Goal: Task Accomplishment & Management: Use online tool/utility

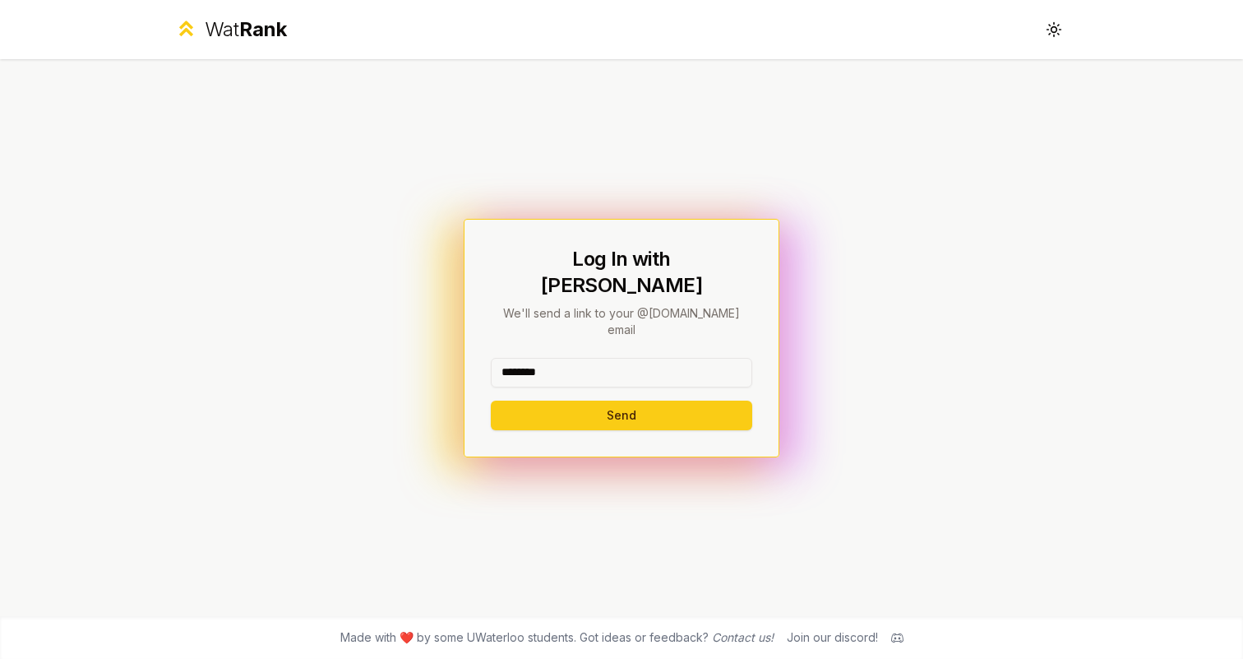
type input "********"
click at [621, 400] on button "Send" at bounding box center [621, 415] width 261 height 30
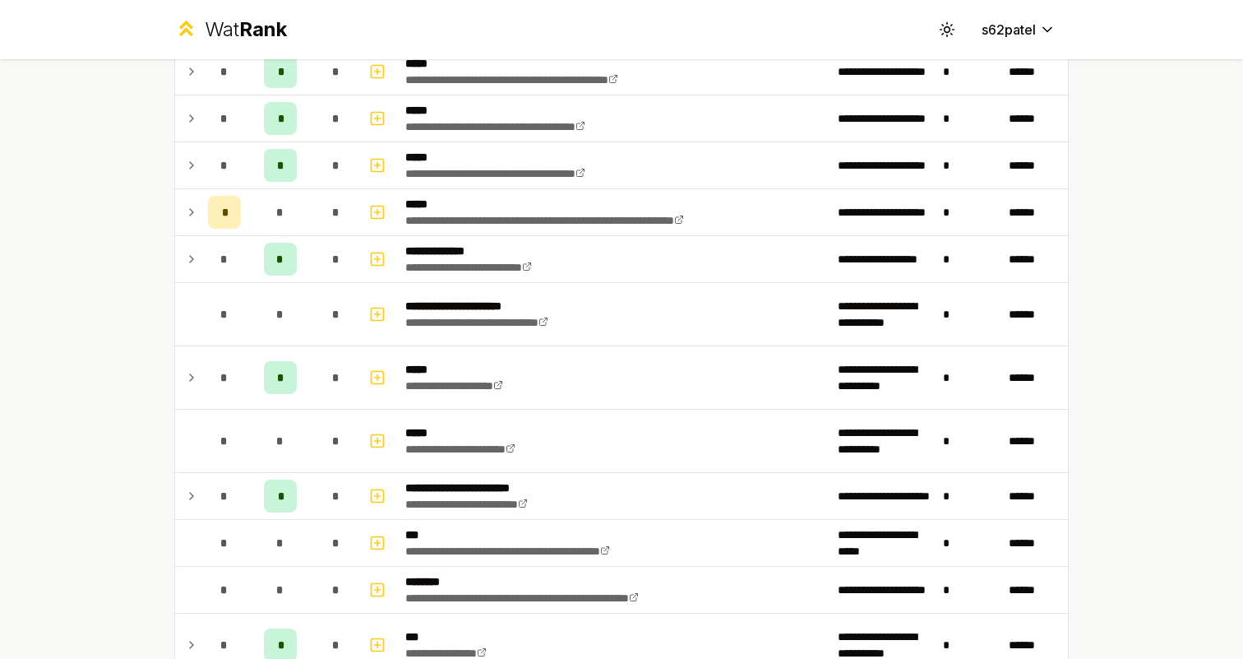
scroll to position [560, 0]
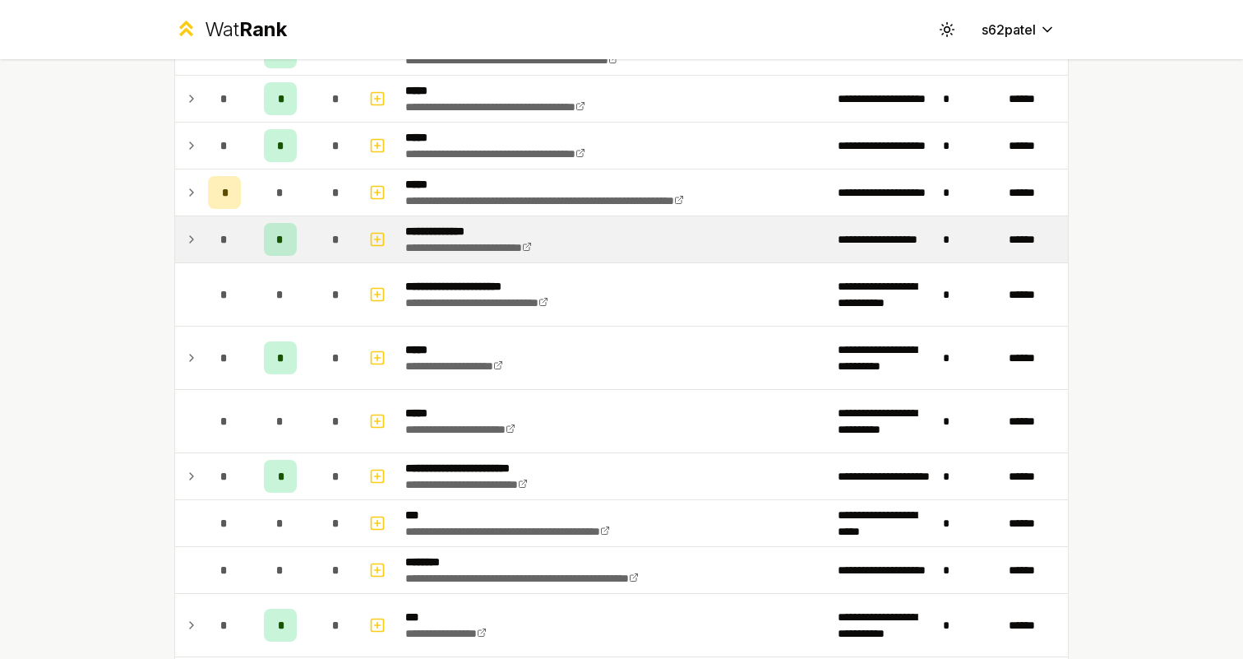
click at [214, 242] on div "*" at bounding box center [224, 239] width 33 height 33
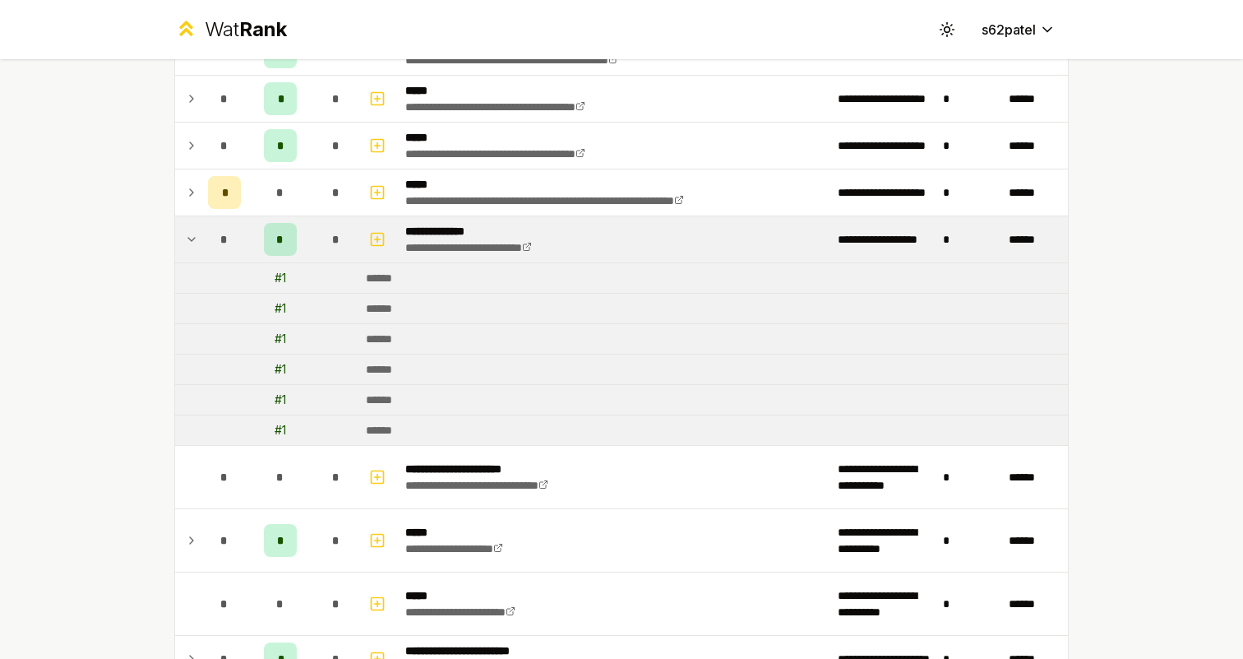
click at [214, 242] on div "*" at bounding box center [224, 239] width 33 height 33
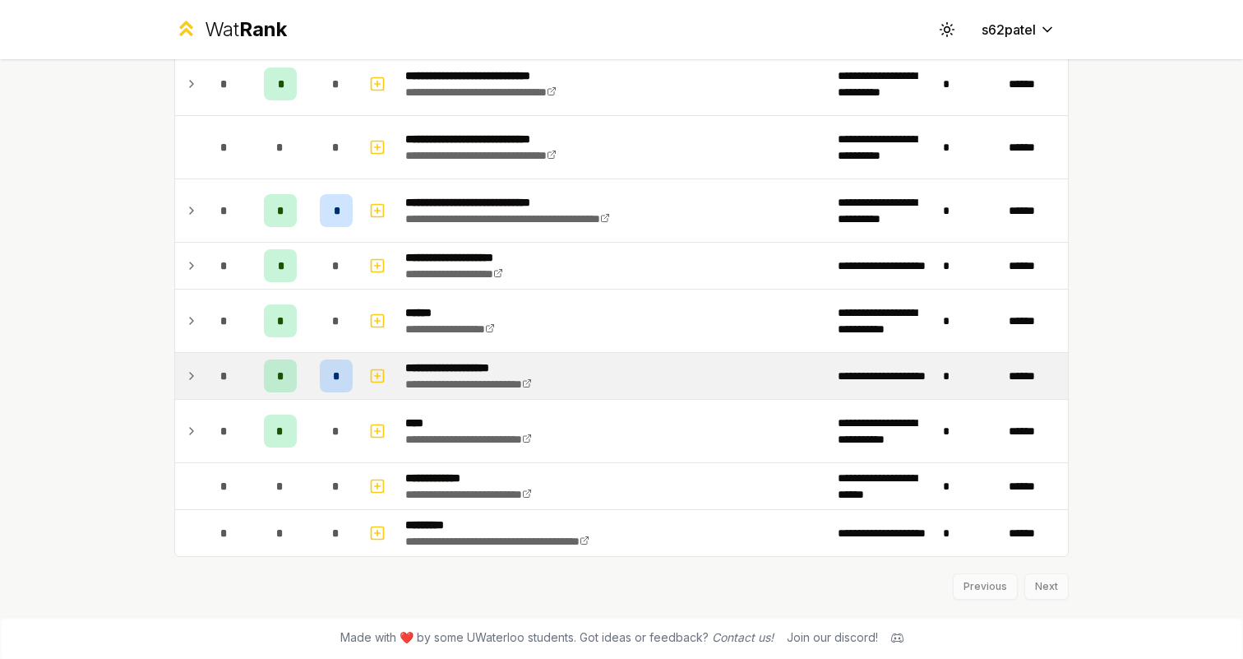
scroll to position [1776, 0]
click at [195, 380] on icon at bounding box center [191, 376] width 13 height 20
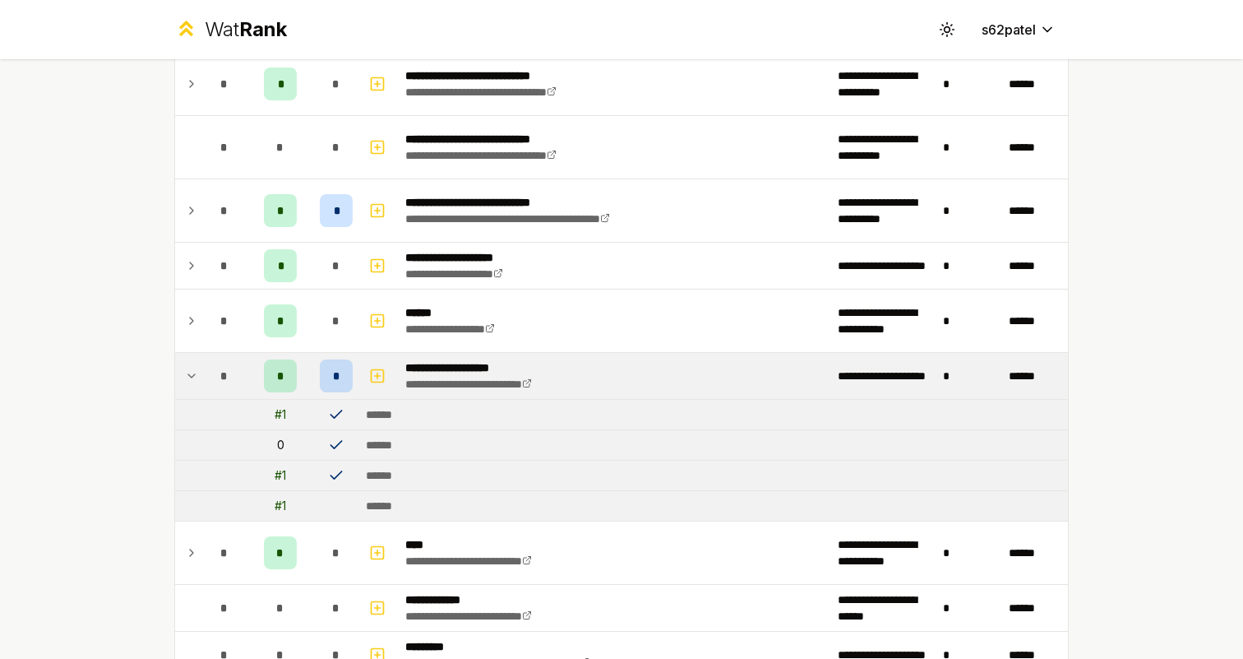
click at [194, 380] on icon at bounding box center [191, 376] width 13 height 20
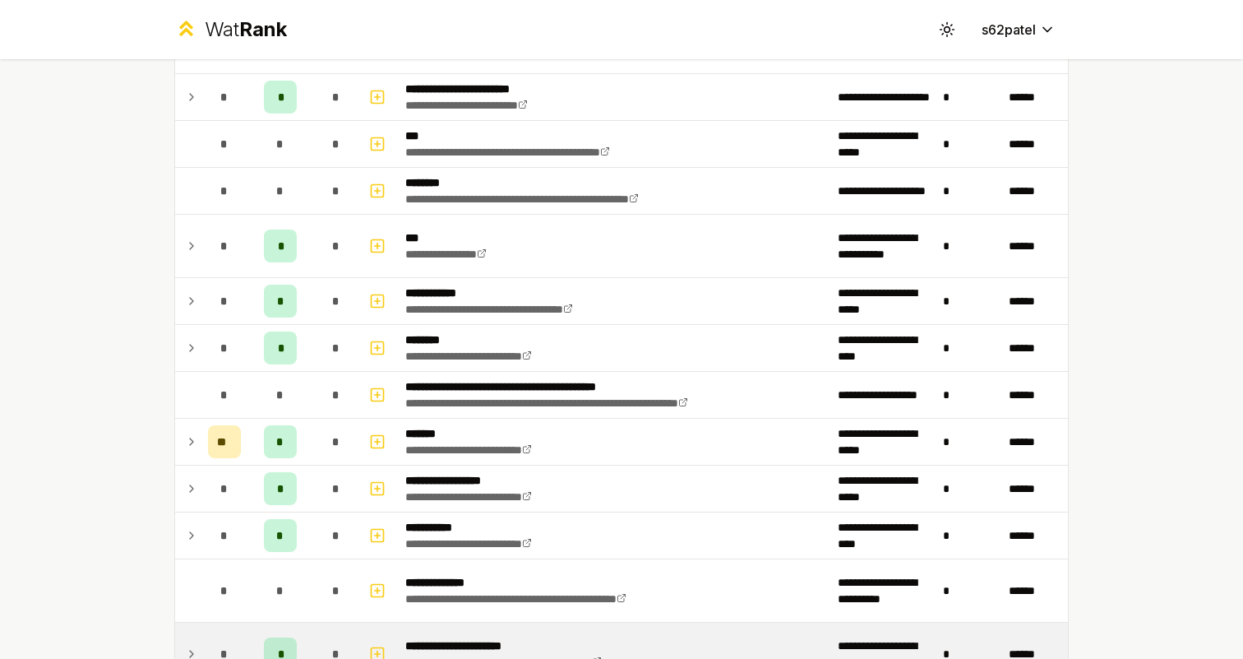
scroll to position [912, 0]
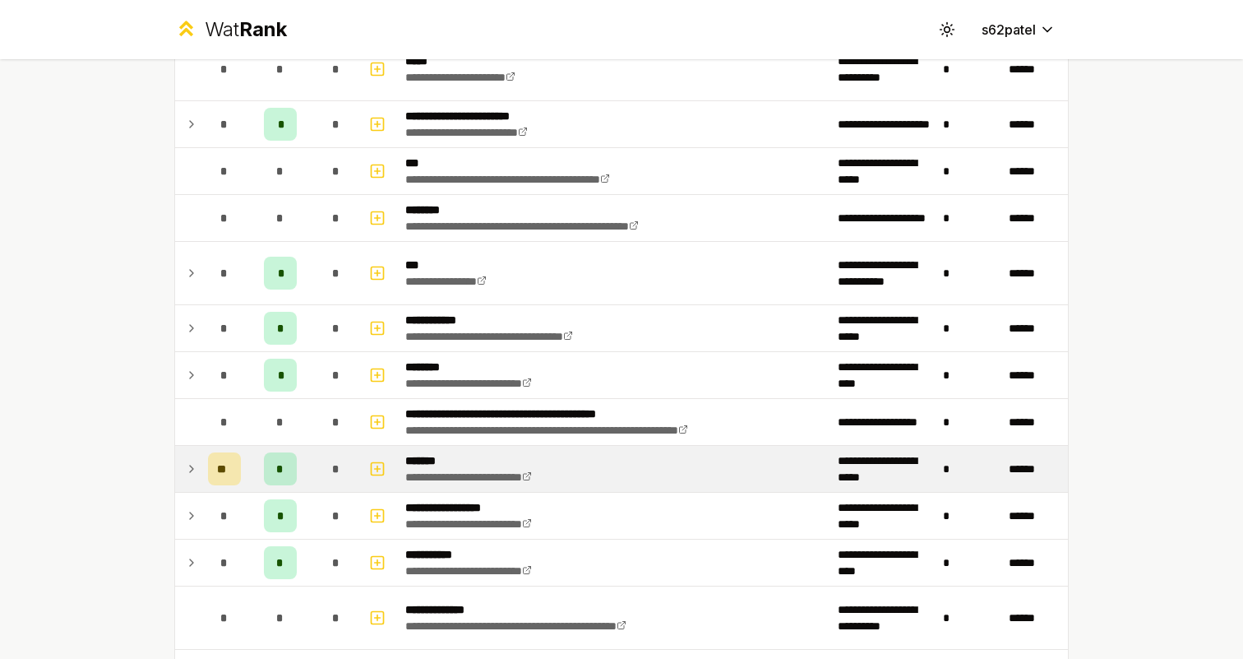
click at [196, 461] on icon at bounding box center [191, 469] width 13 height 20
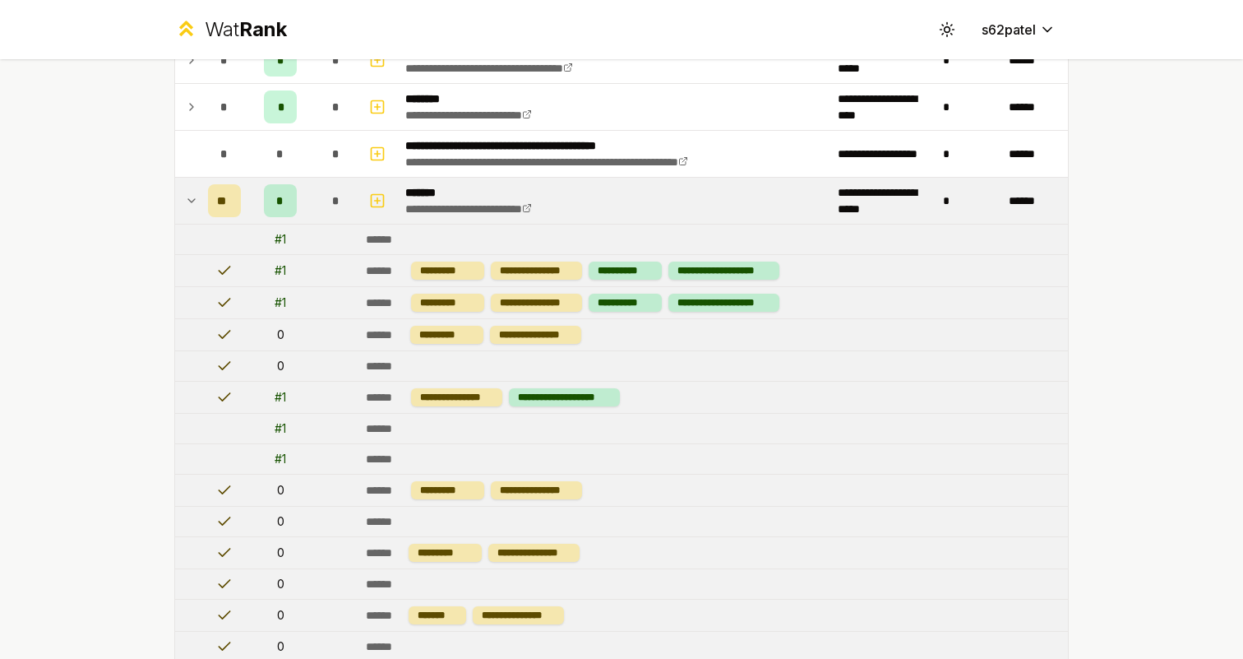
scroll to position [1176, 0]
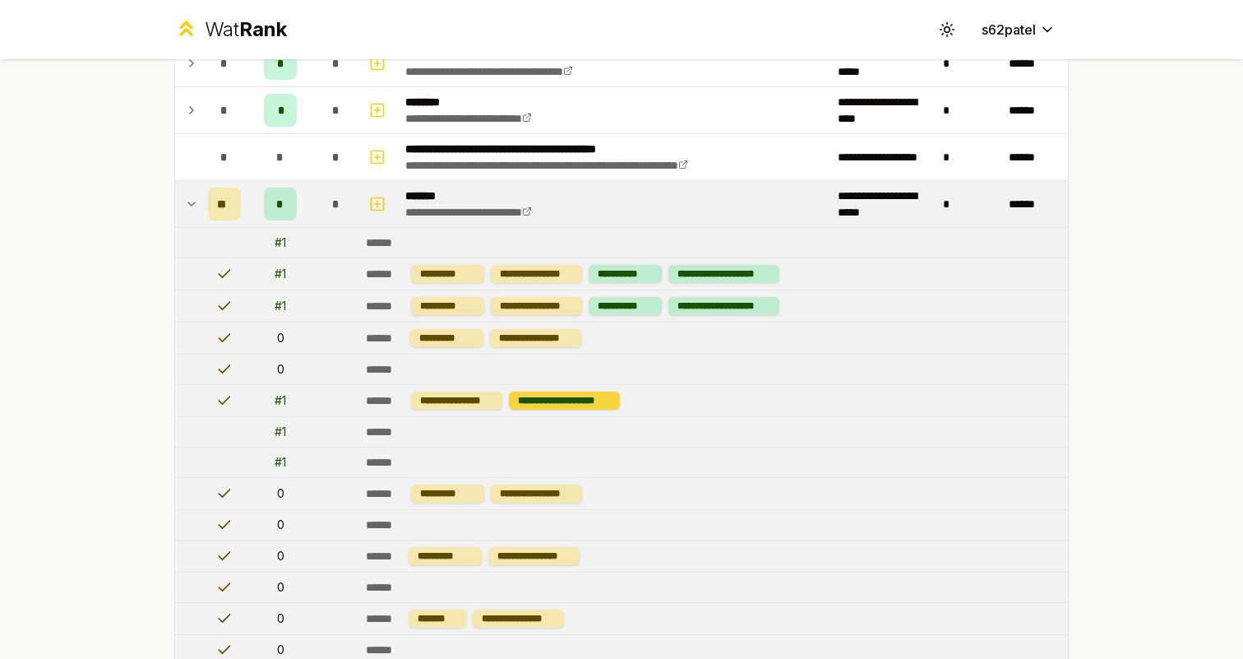
click at [516, 406] on div "**********" at bounding box center [564, 400] width 111 height 18
click at [510, 446] on td "******" at bounding box center [713, 432] width 709 height 30
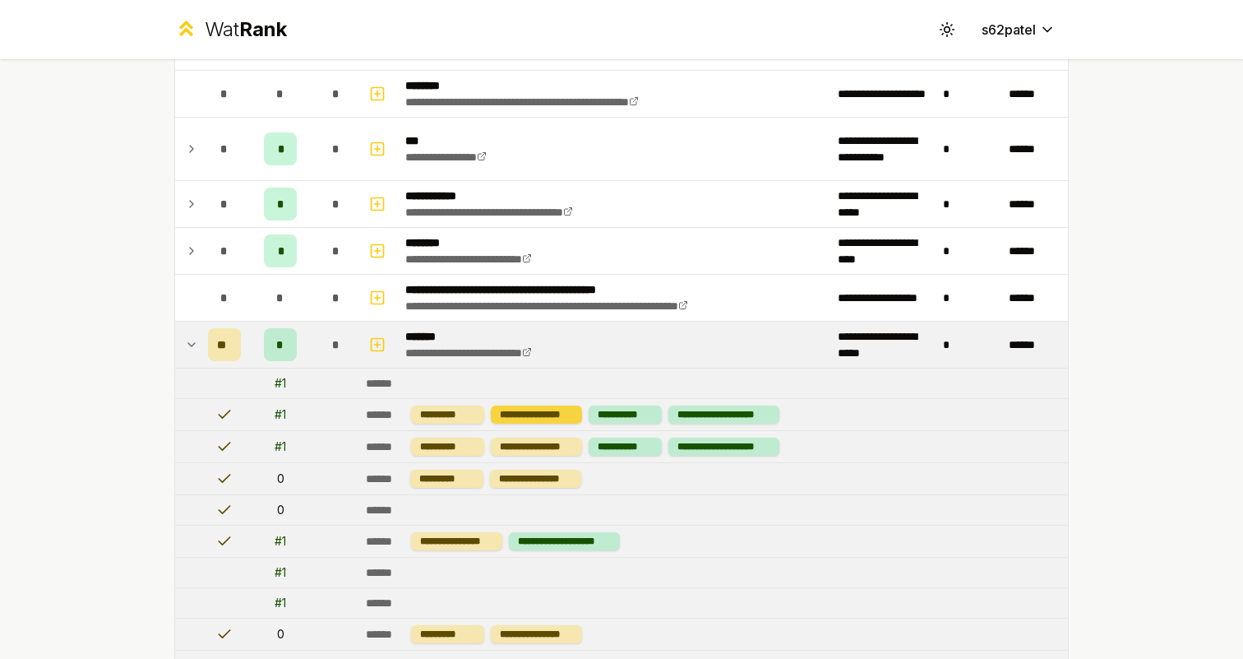
scroll to position [1038, 0]
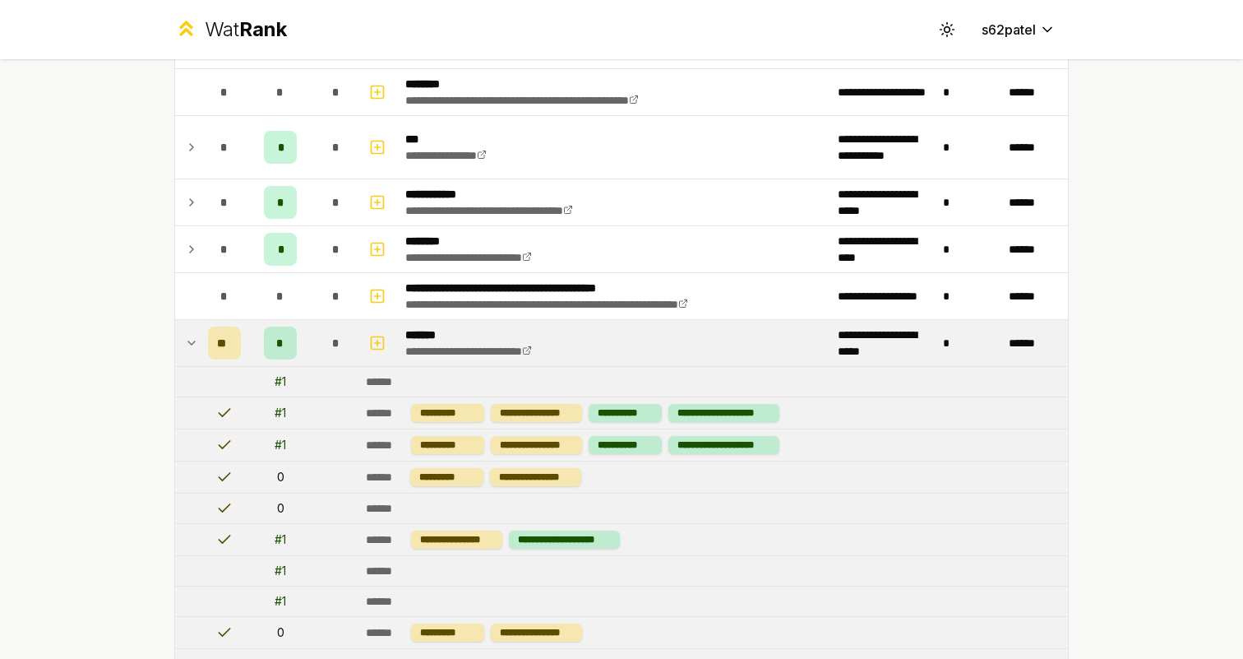
click at [617, 492] on td "**********" at bounding box center [713, 476] width 709 height 31
click at [1106, 393] on div "**********" at bounding box center [621, 329] width 1243 height 659
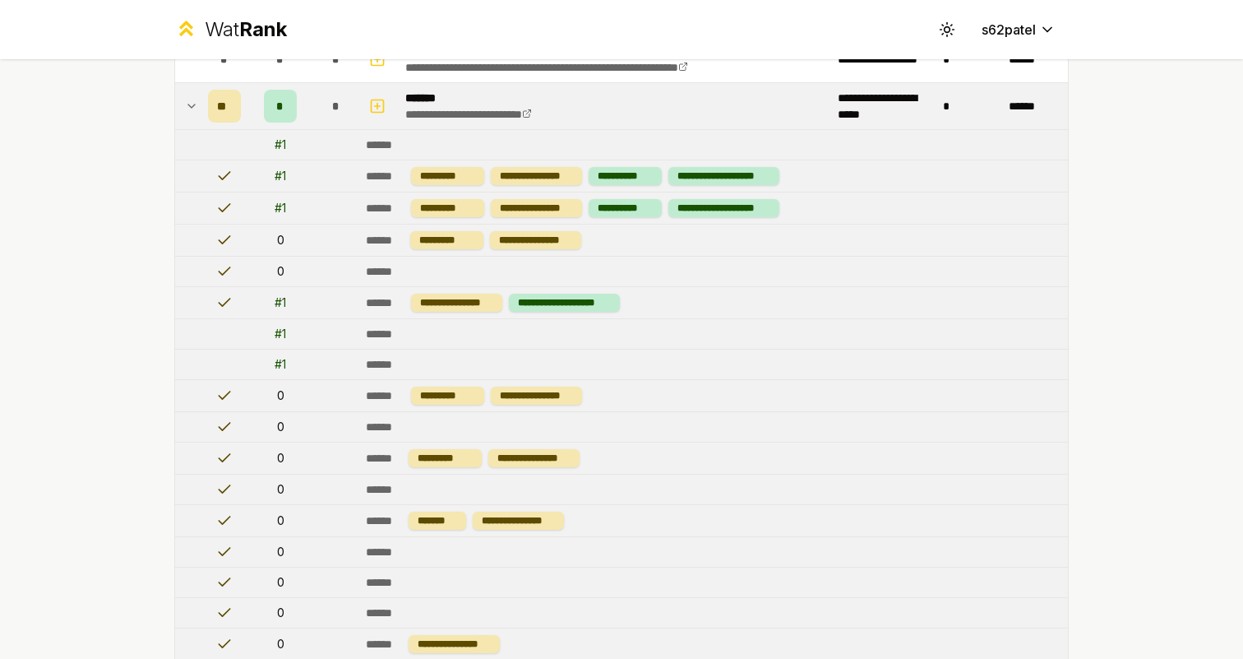
scroll to position [1141, 0]
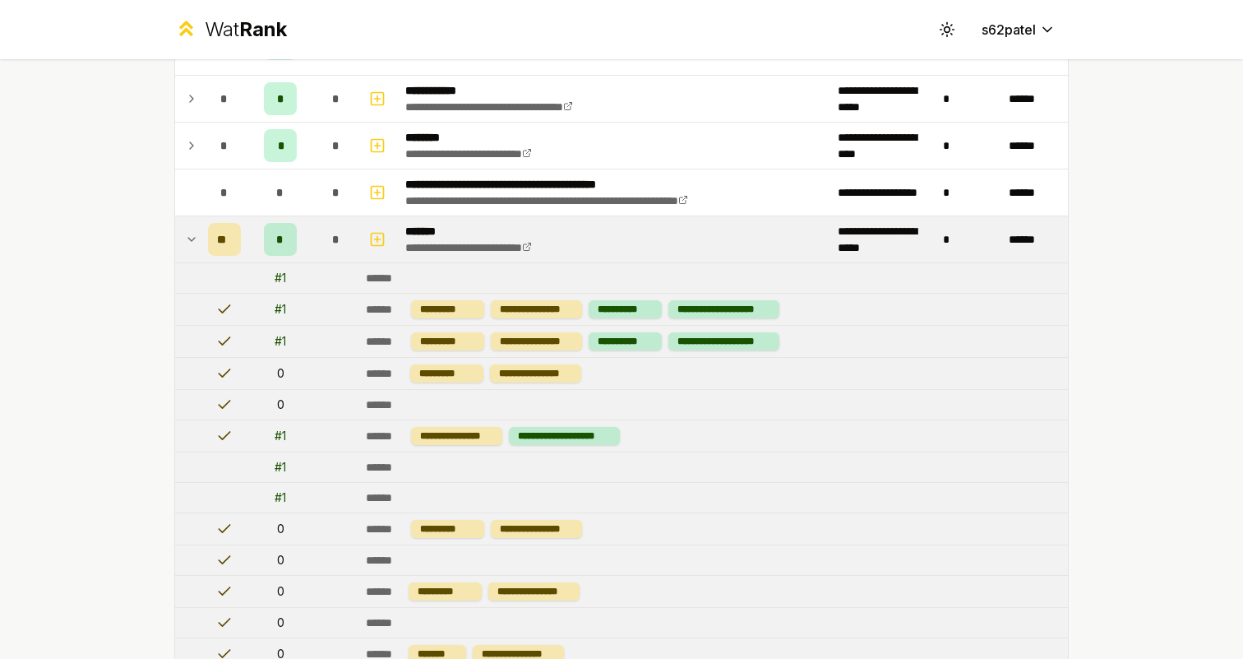
click at [286, 241] on div "*" at bounding box center [280, 239] width 33 height 33
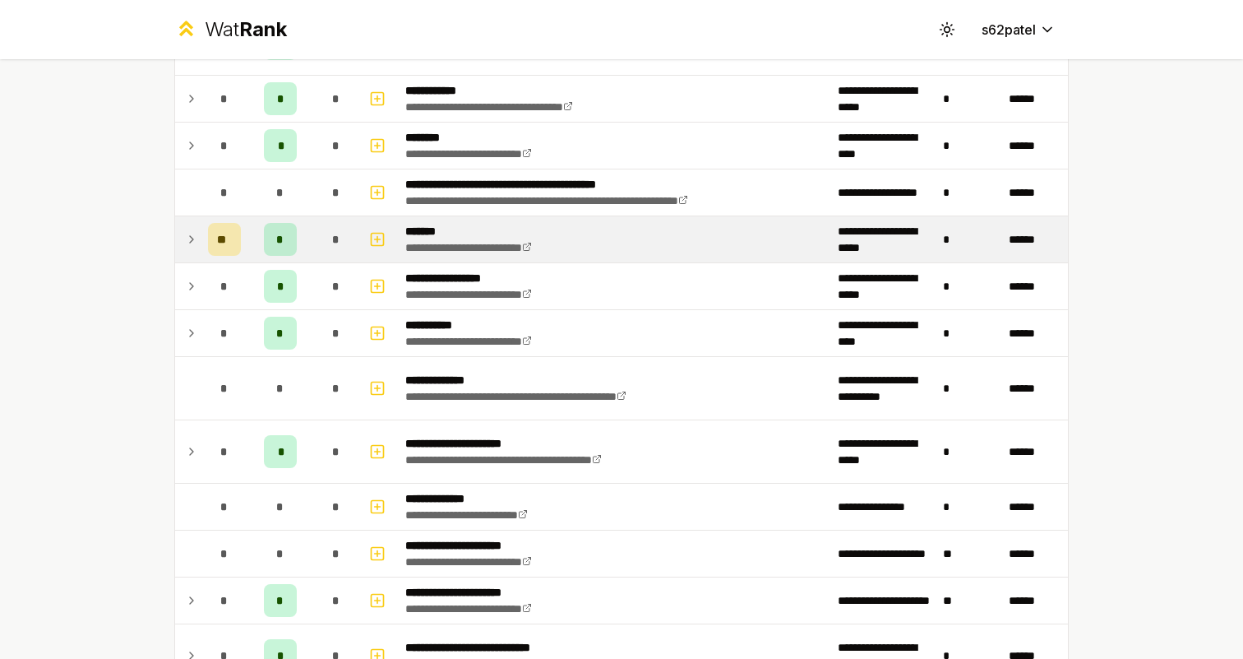
click at [286, 241] on div "*" at bounding box center [280, 239] width 33 height 33
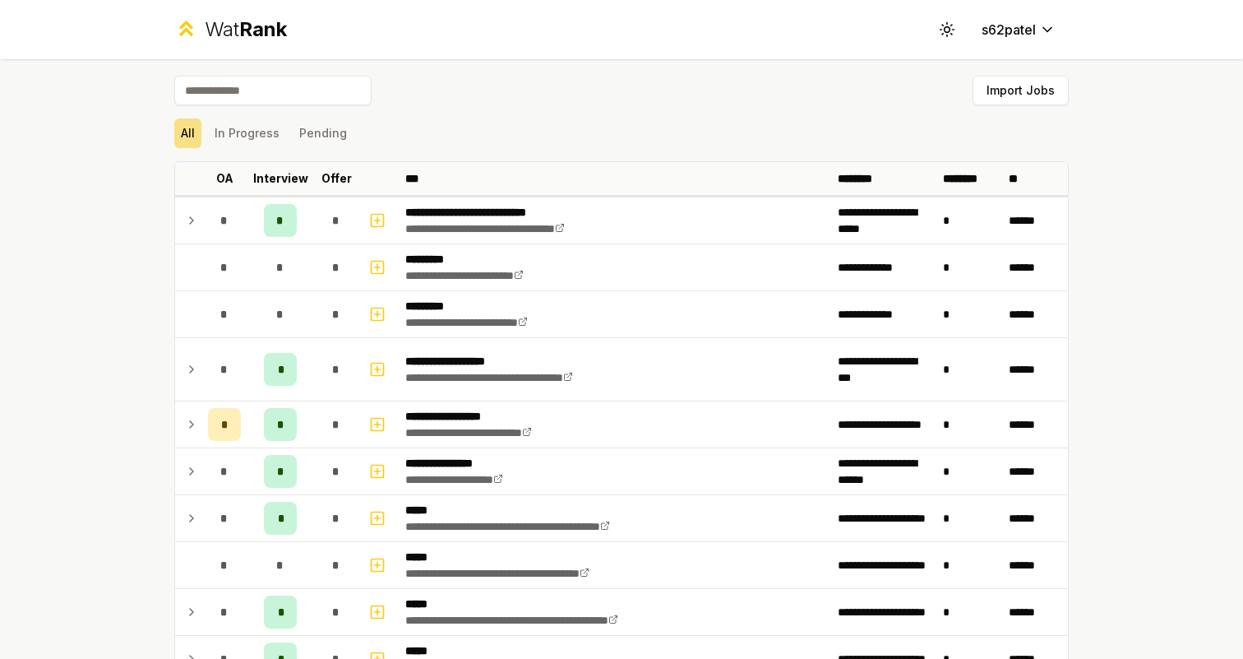
scroll to position [0, 0]
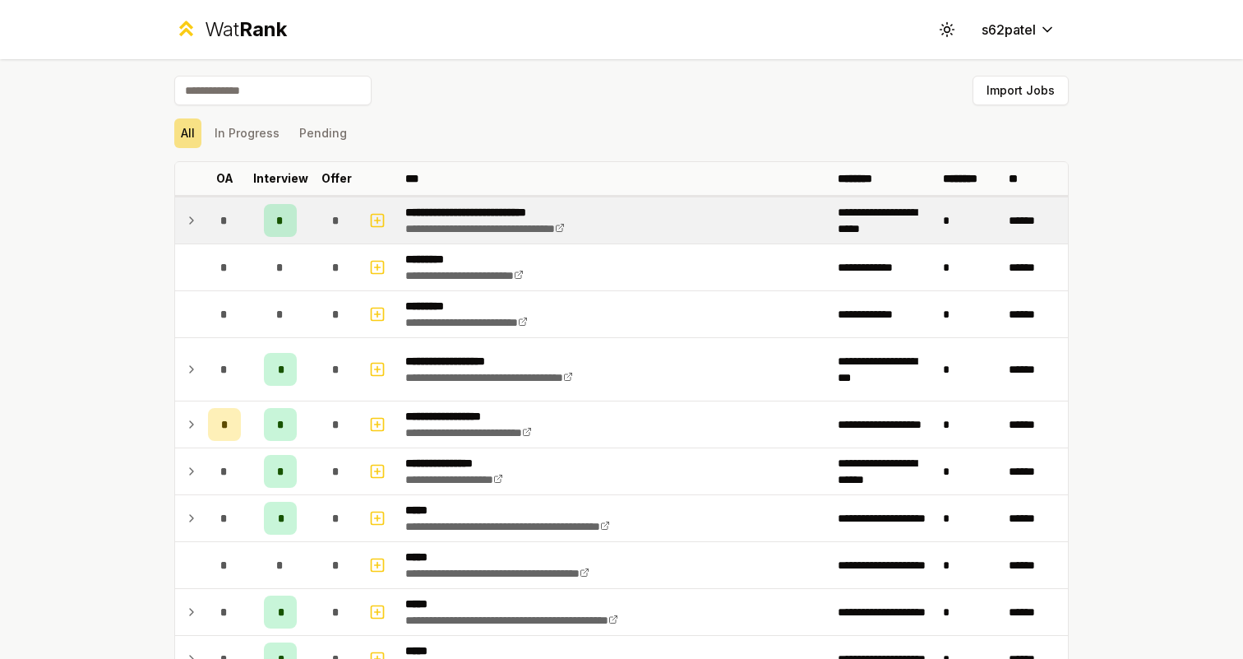
click at [298, 219] on td "*" at bounding box center [280, 220] width 66 height 46
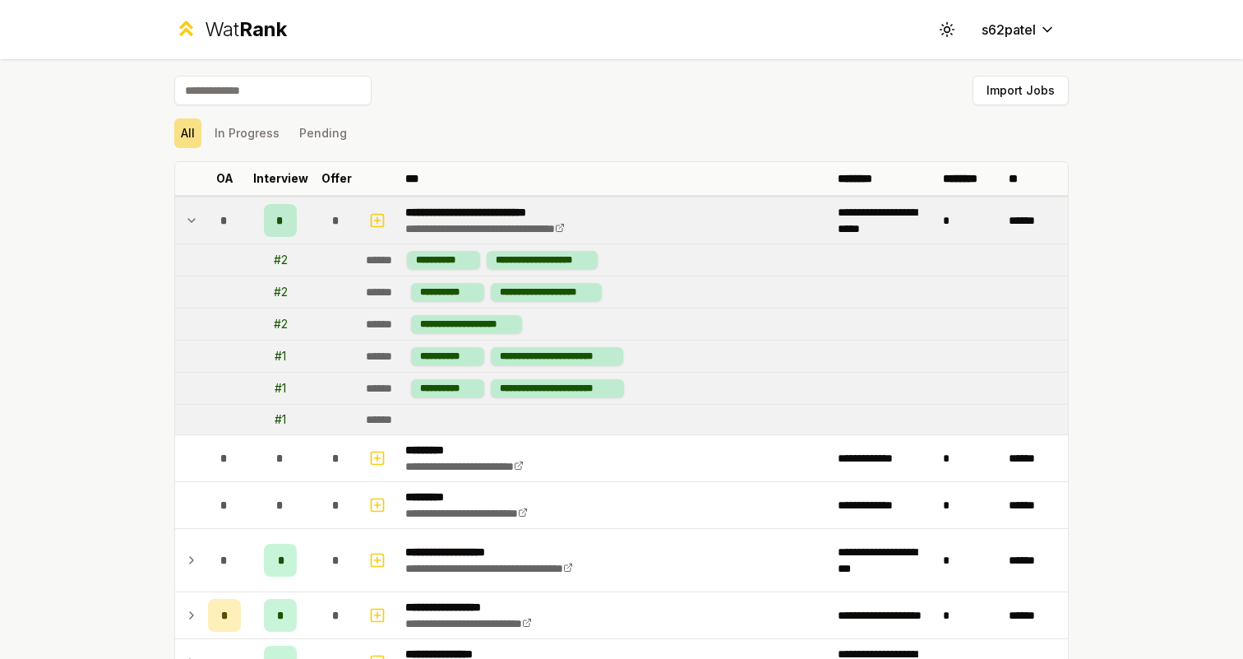
click at [207, 220] on td "*" at bounding box center [224, 220] width 46 height 46
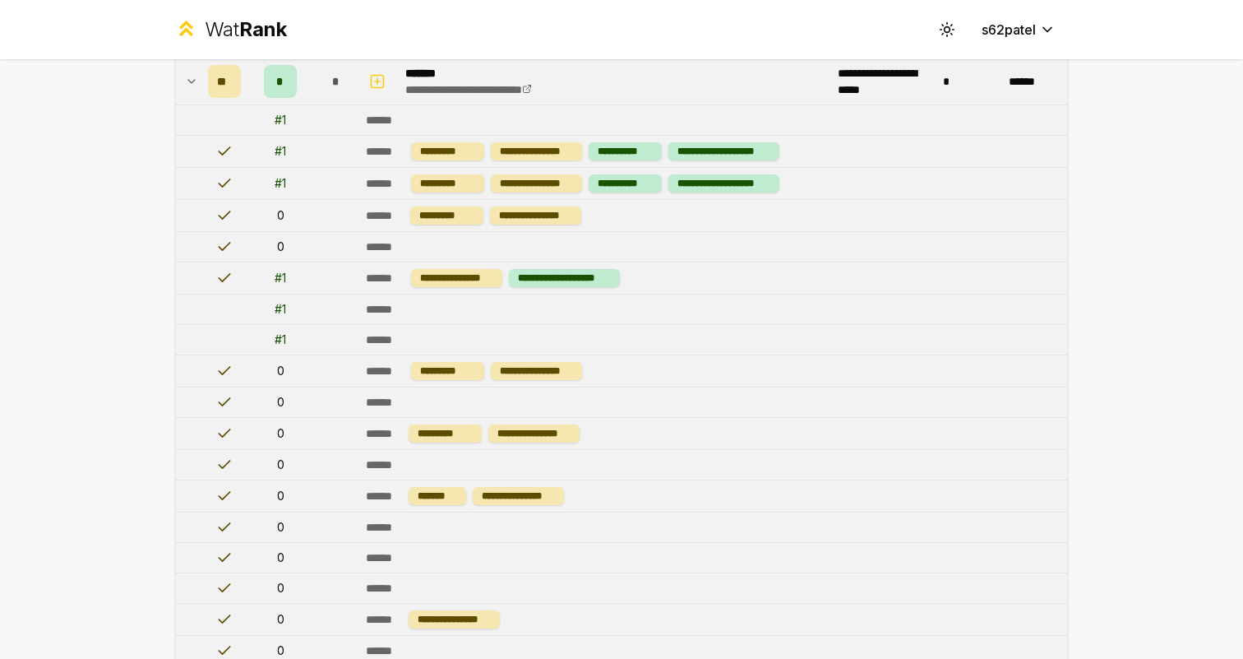
scroll to position [1301, 0]
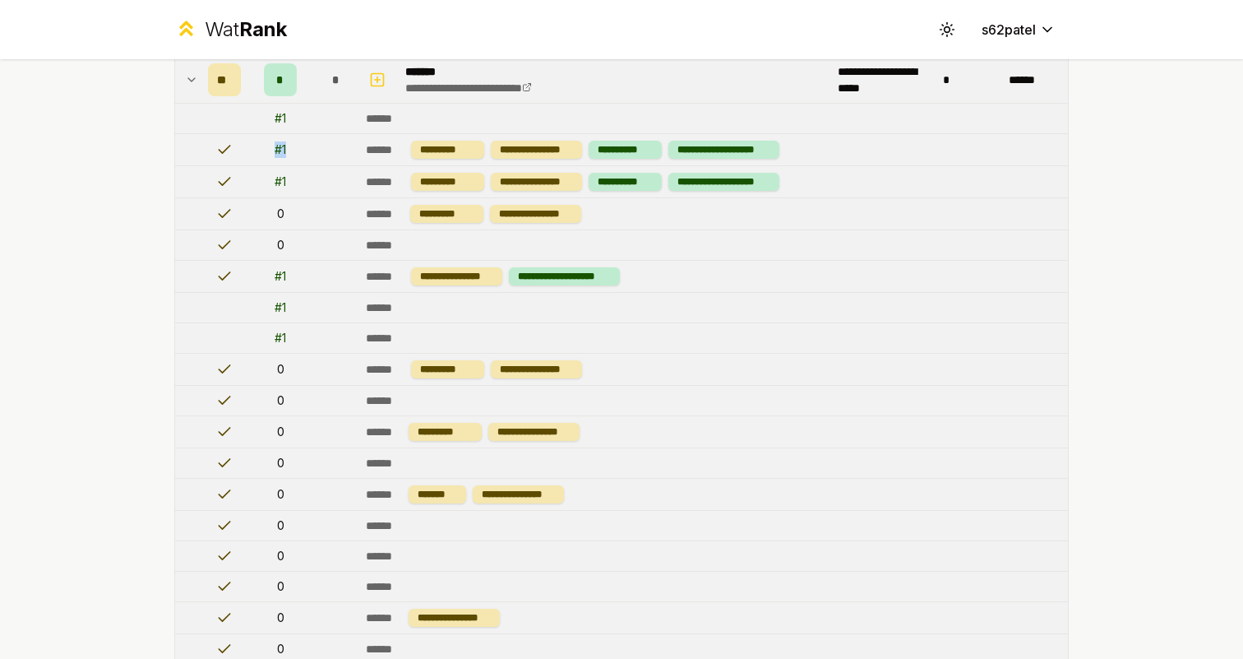
drag, startPoint x: 291, startPoint y: 156, endPoint x: 266, endPoint y: 150, distance: 25.3
click at [266, 150] on td "# 1" at bounding box center [280, 149] width 66 height 31
drag, startPoint x: 287, startPoint y: 340, endPoint x: 272, endPoint y: 278, distance: 63.4
click at [272, 278] on tbody "**********" at bounding box center [621, 461] width 893 height 3132
click at [272, 278] on td "# 1" at bounding box center [280, 276] width 66 height 31
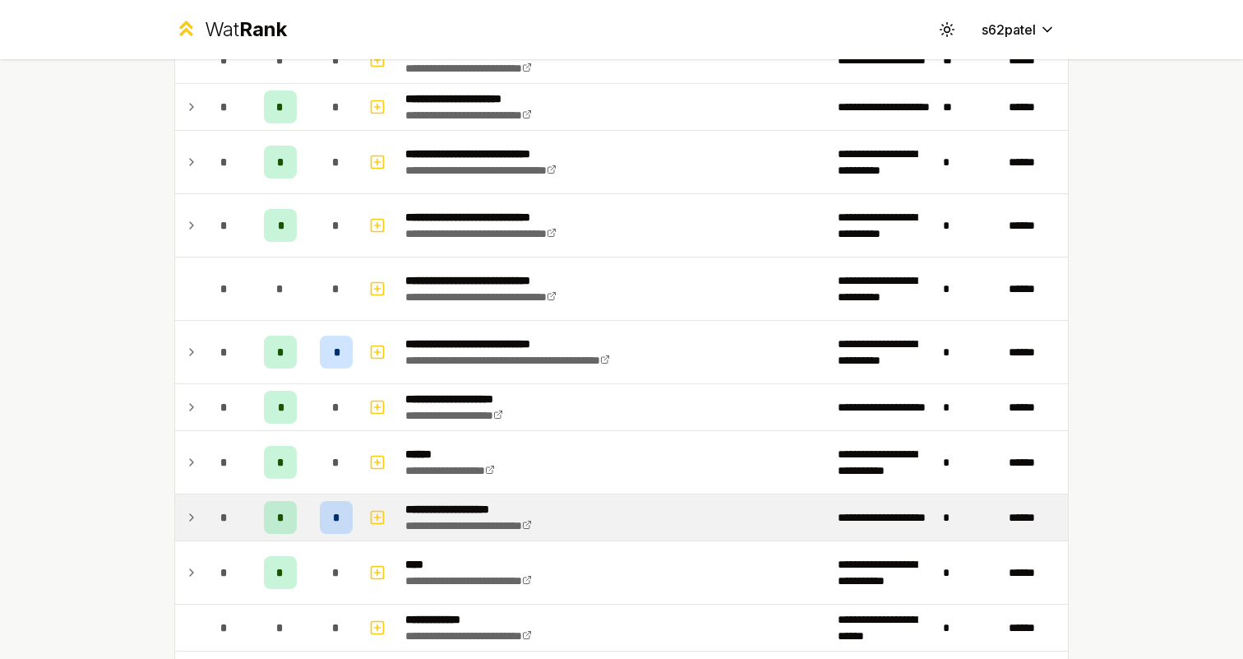
scroll to position [2772, 0]
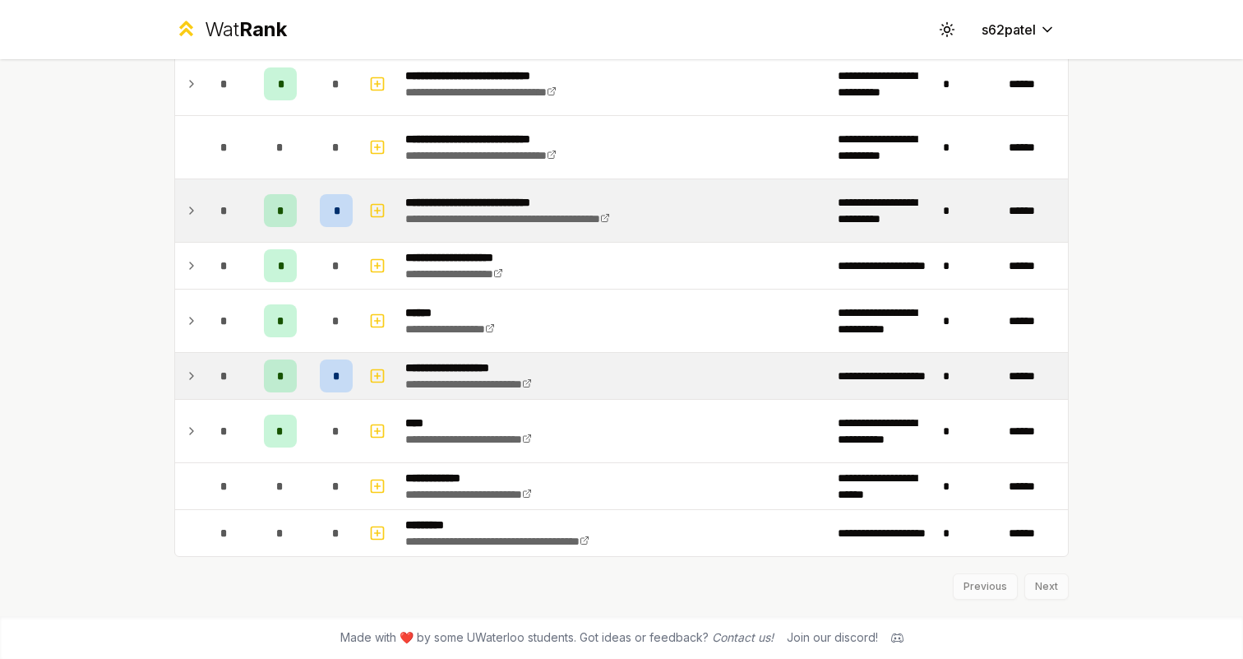
click at [233, 211] on div "*" at bounding box center [224, 210] width 33 height 33
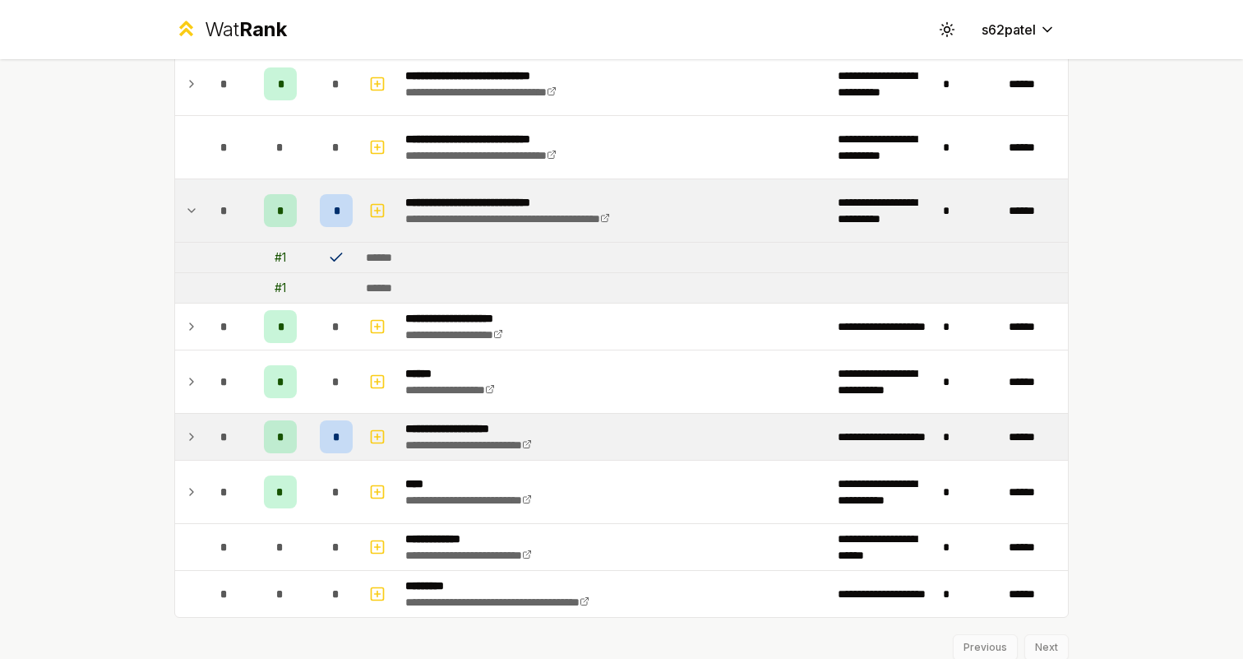
click at [233, 211] on div "*" at bounding box center [224, 210] width 33 height 33
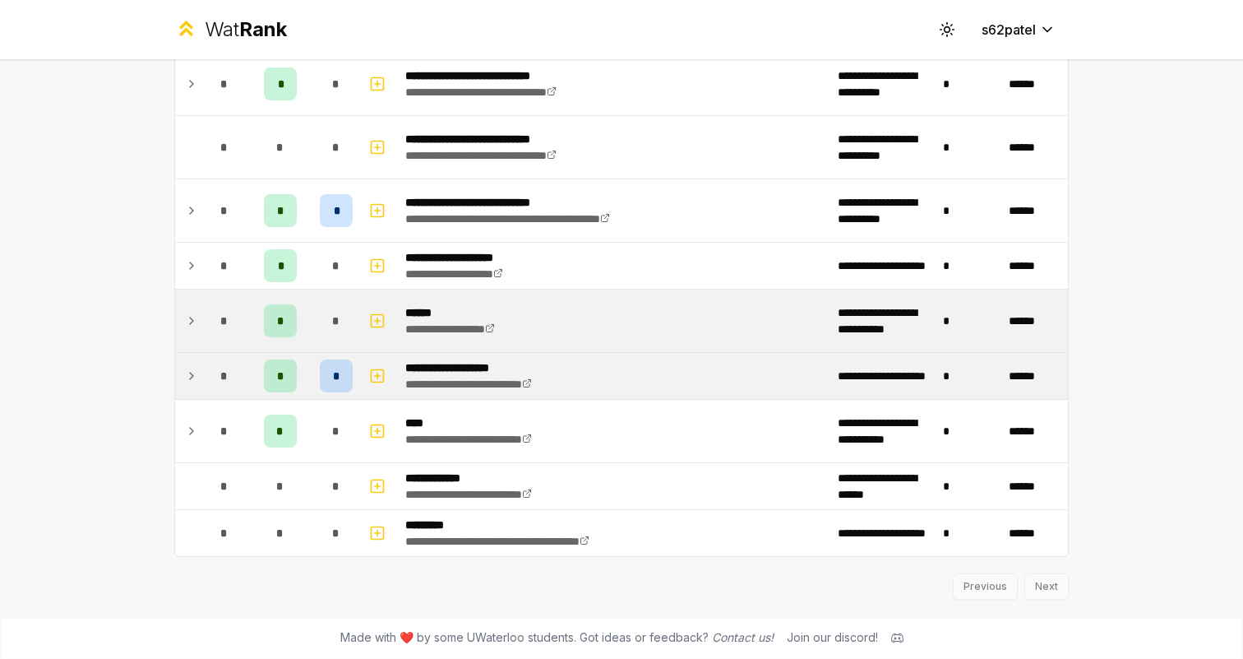
click at [220, 329] on div "*" at bounding box center [224, 320] width 33 height 33
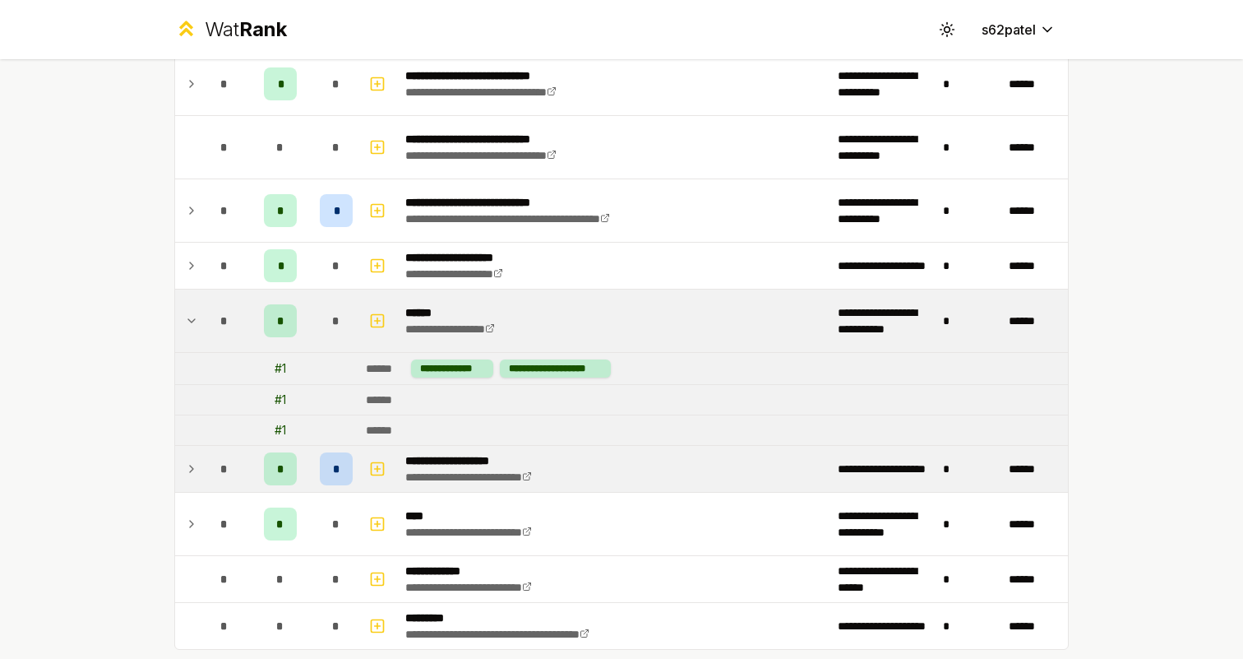
click at [220, 330] on div "*" at bounding box center [224, 320] width 33 height 33
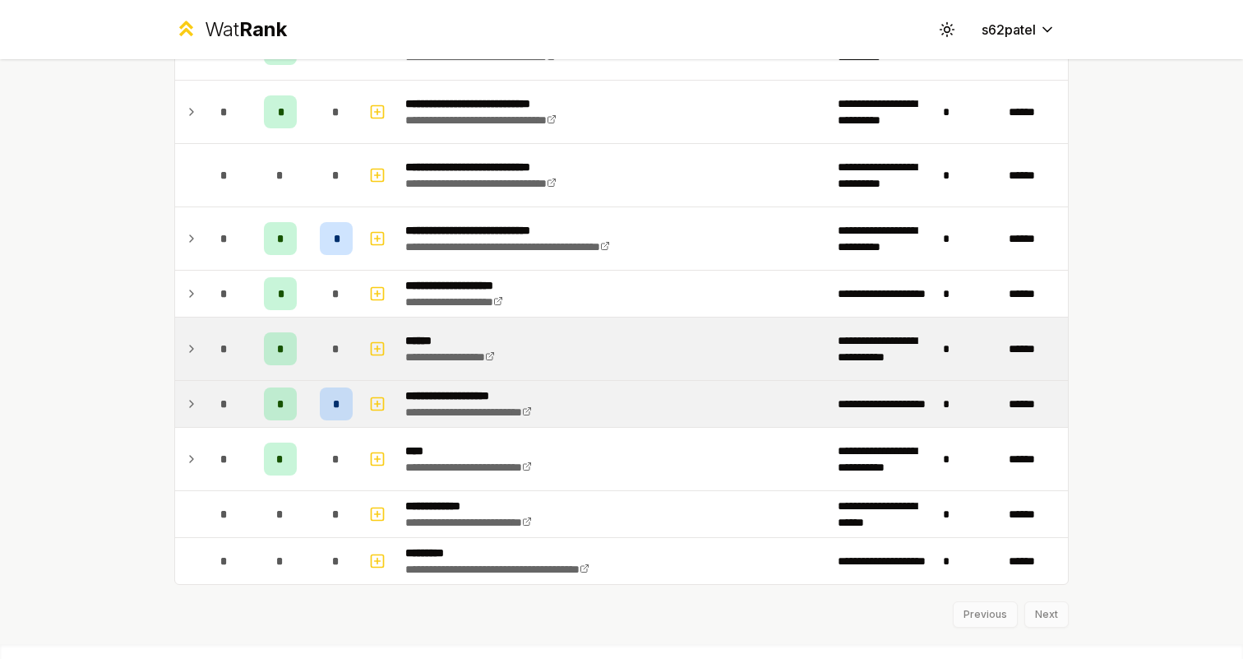
scroll to position [2719, 0]
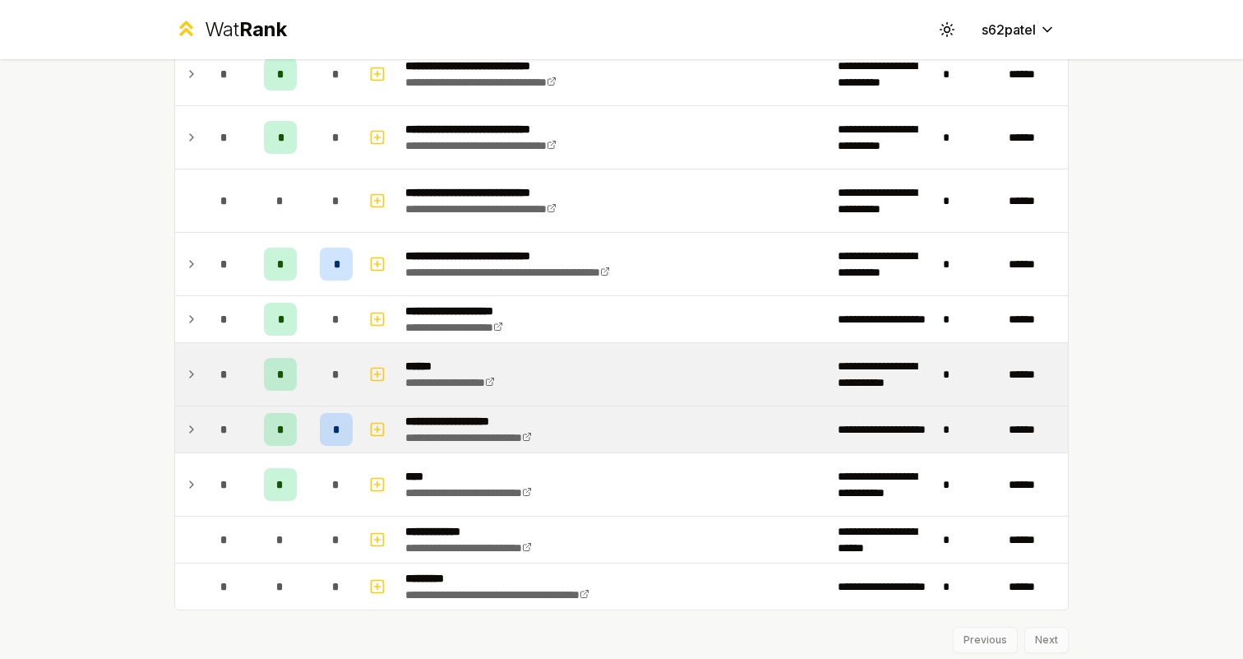
click at [224, 351] on td "*" at bounding box center [224, 374] width 46 height 62
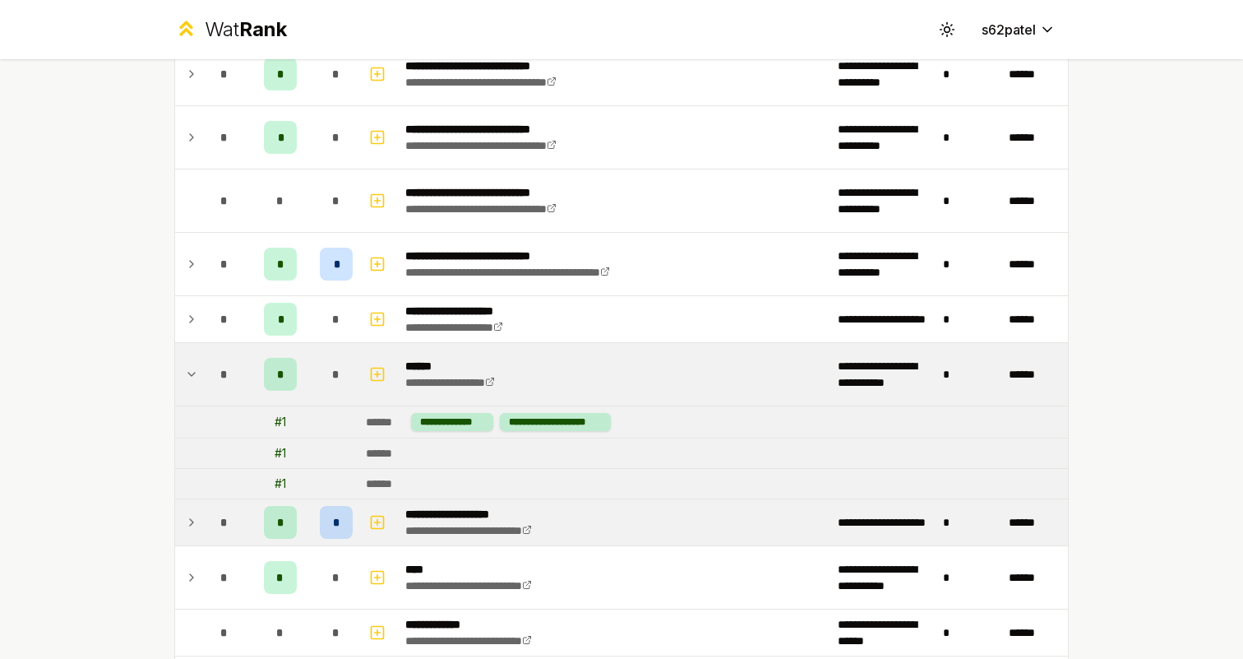
click at [225, 351] on td "*" at bounding box center [224, 374] width 46 height 62
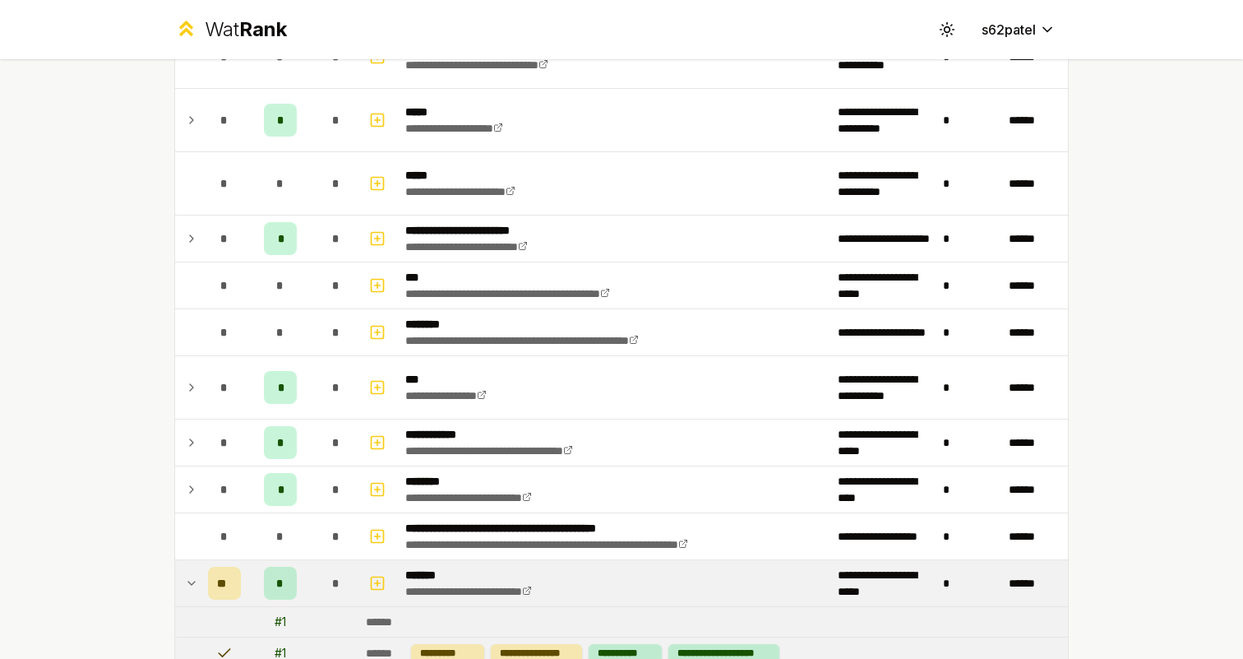
scroll to position [668, 0]
